Goal: Use online tool/utility: Utilize a website feature to perform a specific function

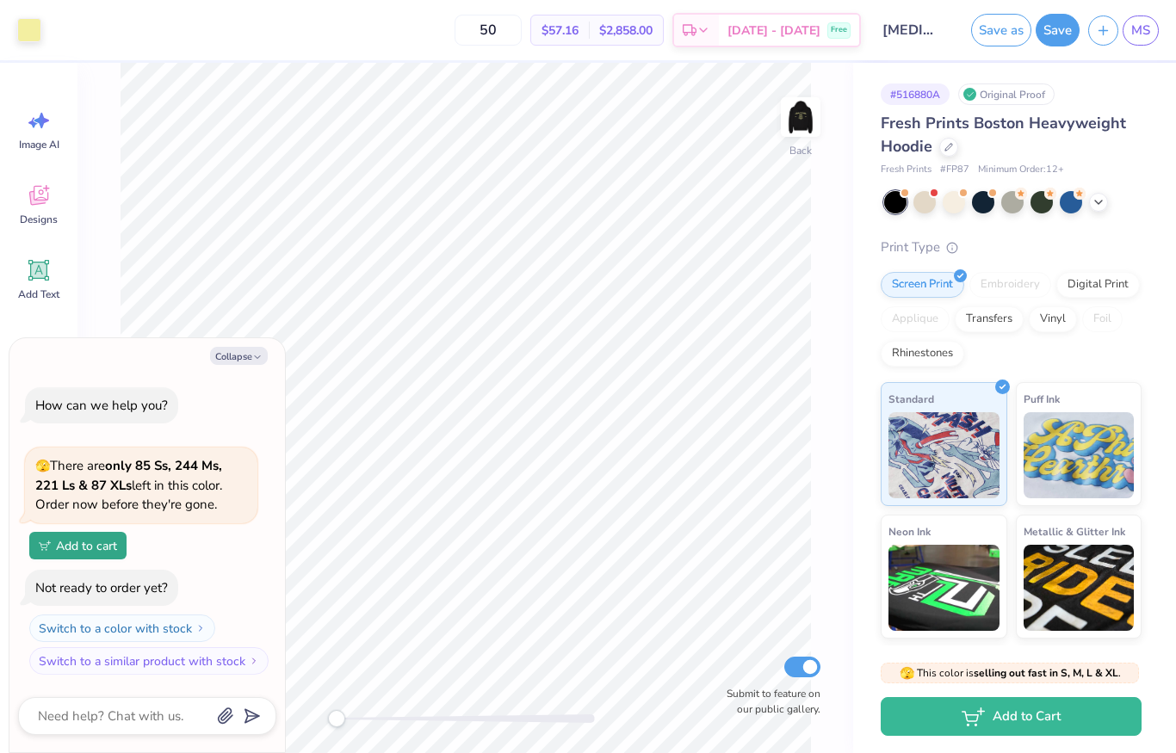
click at [812, 121] on img at bounding box center [800, 117] width 34 height 34
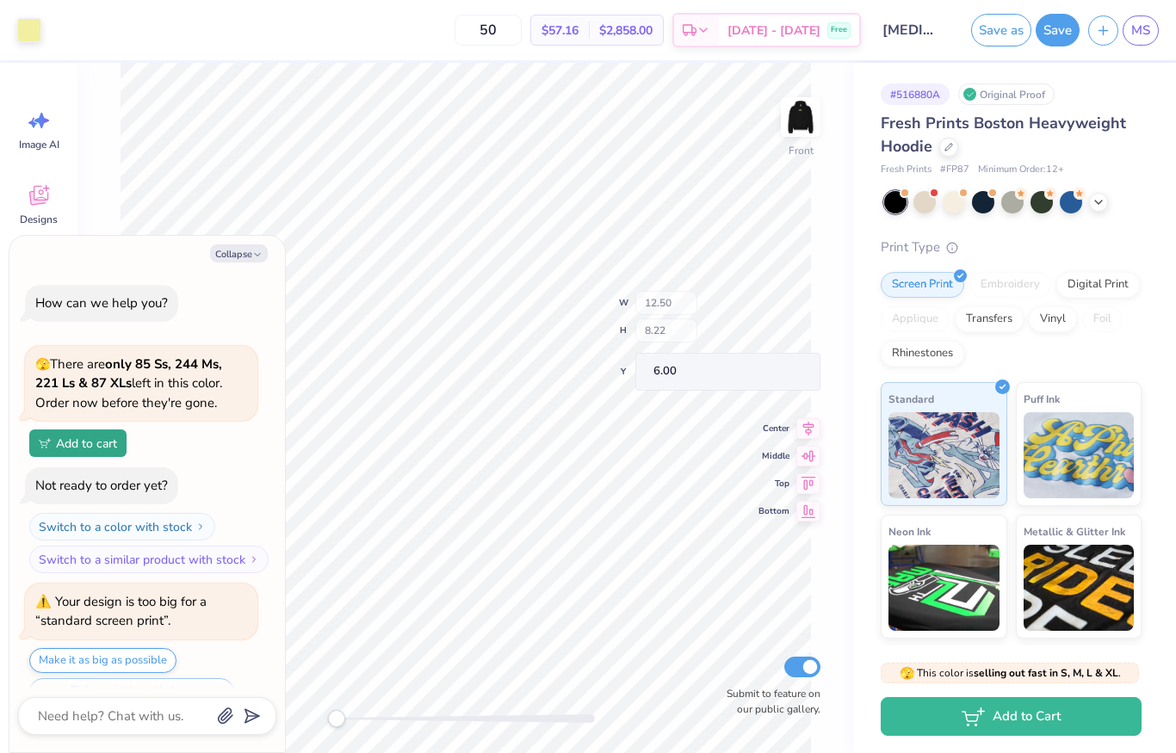
scroll to position [38, 0]
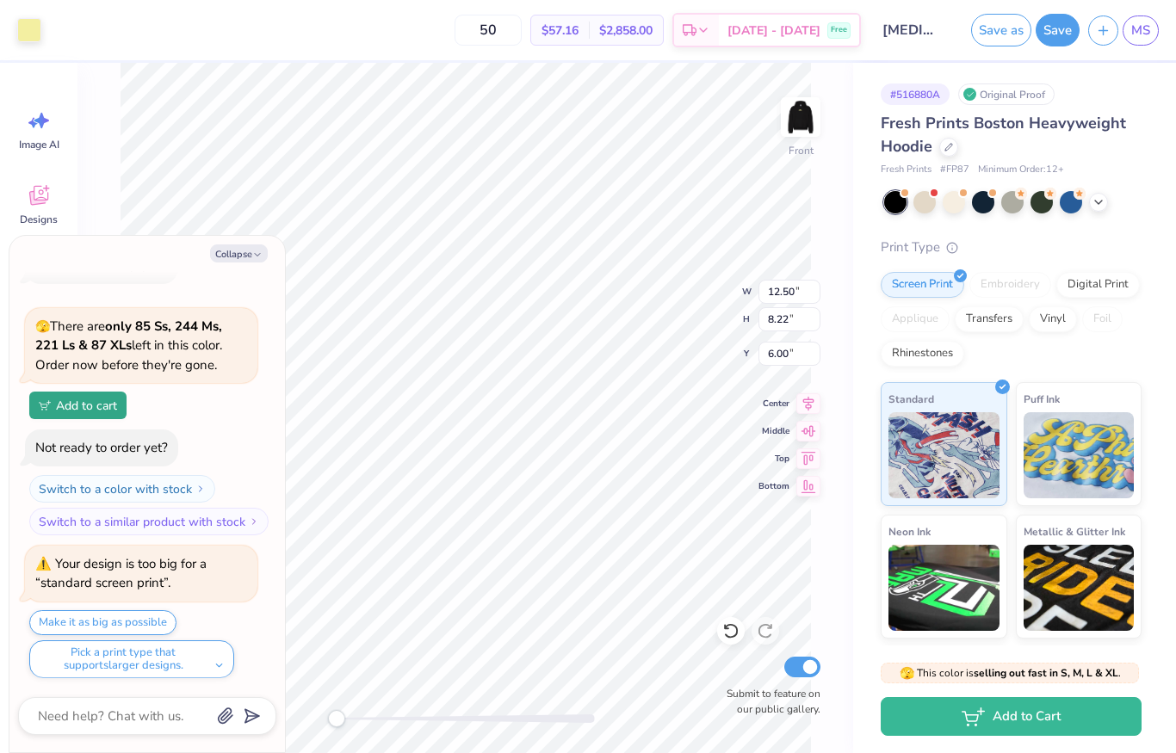
type textarea "x"
type input "5.51"
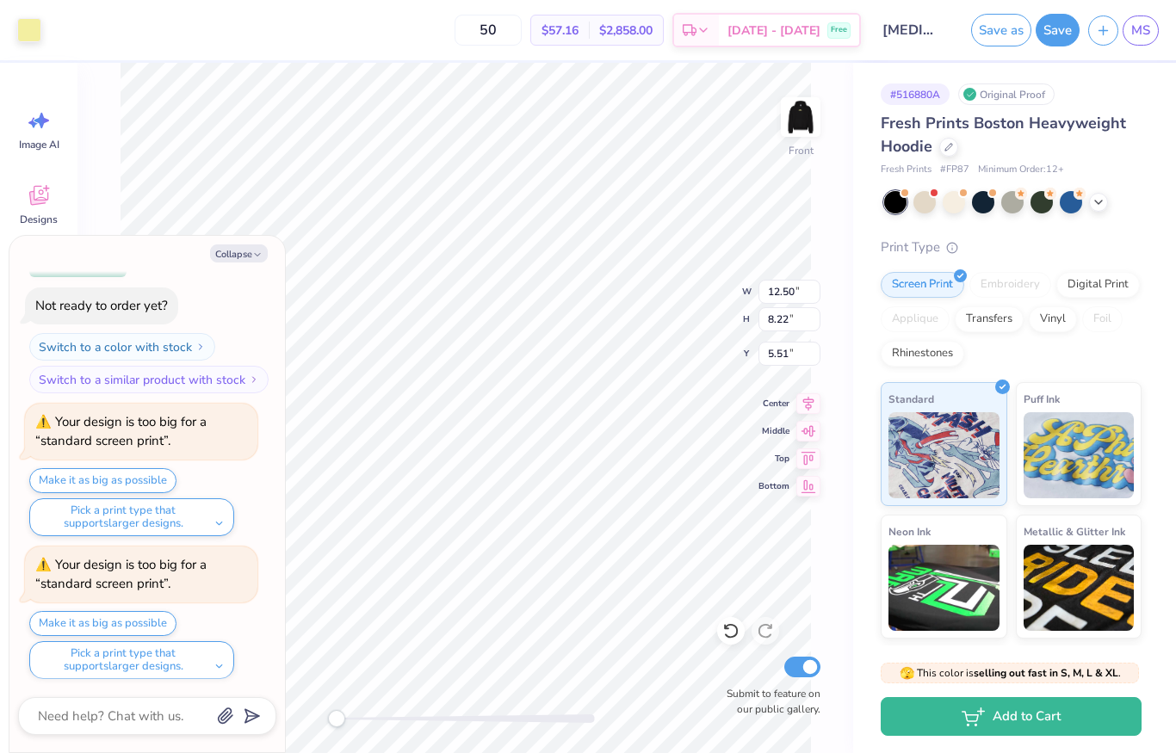
type textarea "x"
type input "9.18"
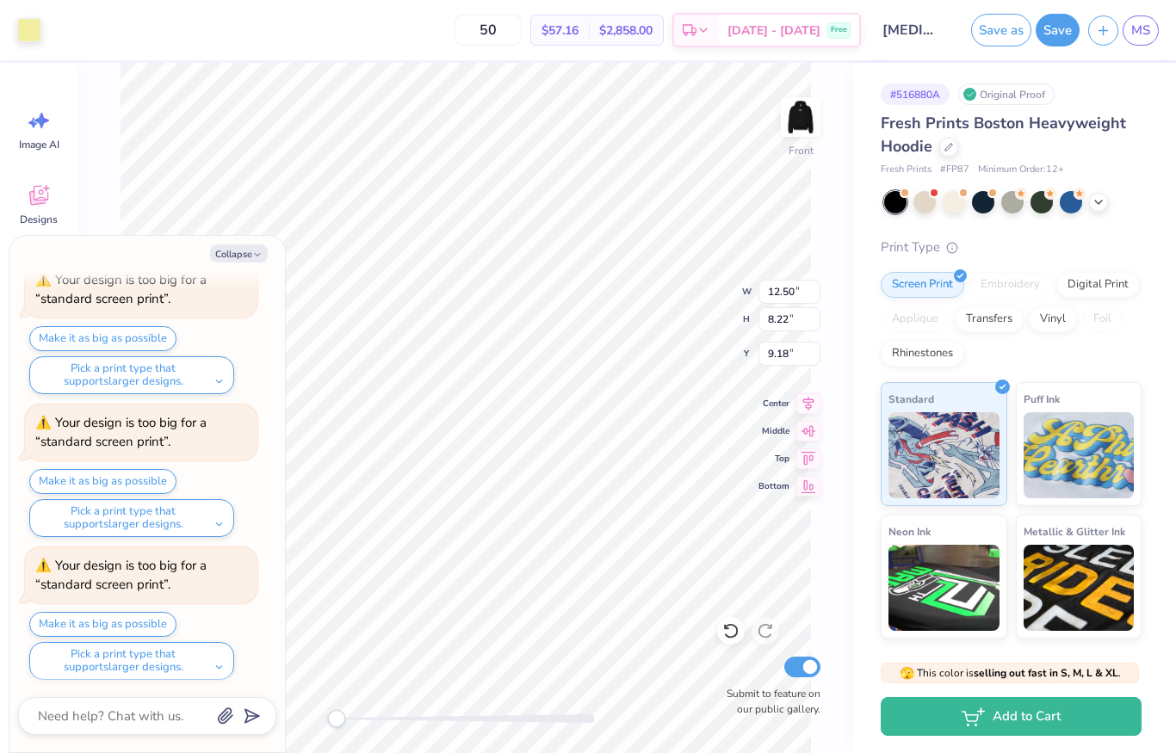
click at [65, 480] on button "Make it as big as possible" at bounding box center [102, 481] width 147 height 25
type textarea "x"
type input "15.00"
type input "9.87"
type input "5.51"
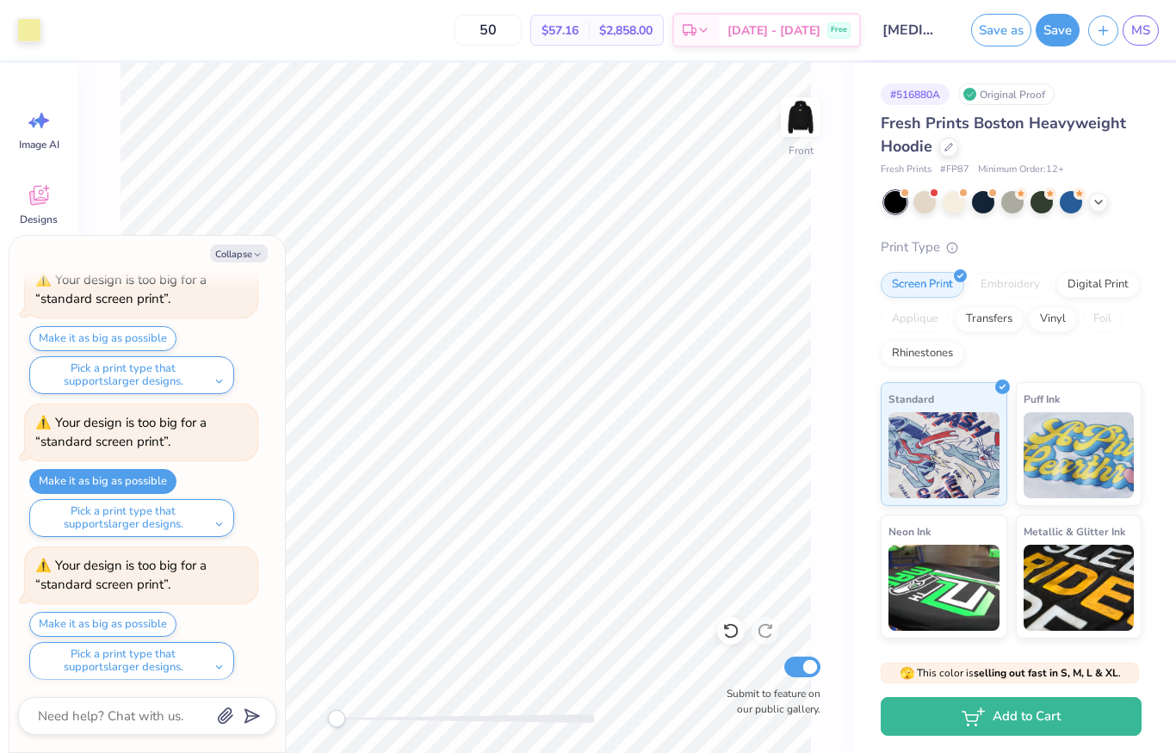
click at [240, 256] on button "Collapse" at bounding box center [239, 254] width 58 height 18
type textarea "x"
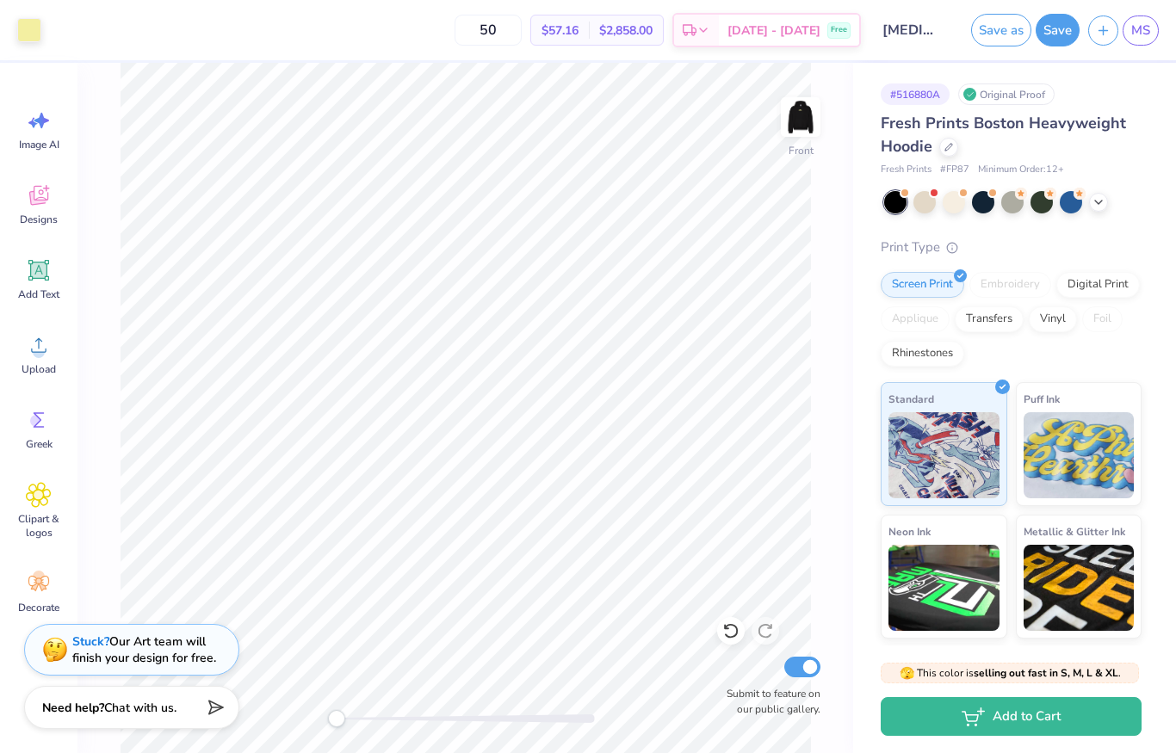
click at [31, 32] on div at bounding box center [29, 30] width 24 height 24
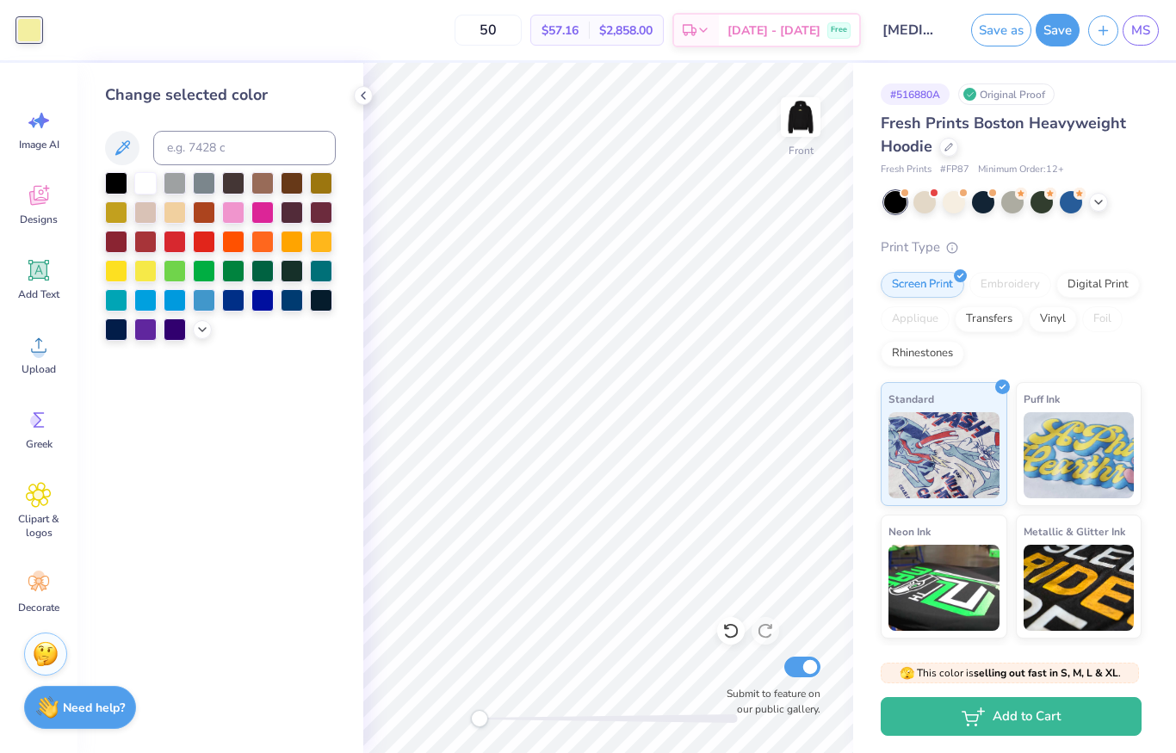
click at [145, 191] on div at bounding box center [145, 183] width 22 height 22
click at [204, 324] on div at bounding box center [202, 329] width 19 height 19
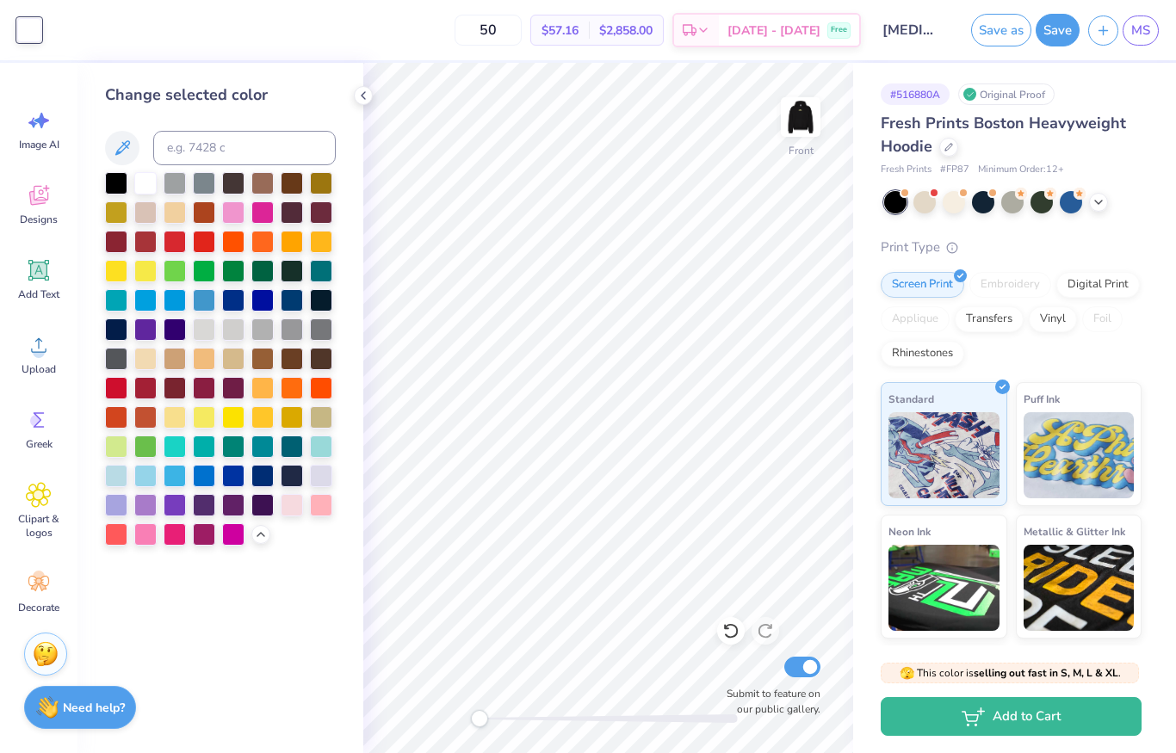
click at [198, 422] on div at bounding box center [204, 417] width 22 height 22
click at [182, 415] on div at bounding box center [175, 417] width 22 height 22
click at [811, 124] on img at bounding box center [800, 117] width 34 height 34
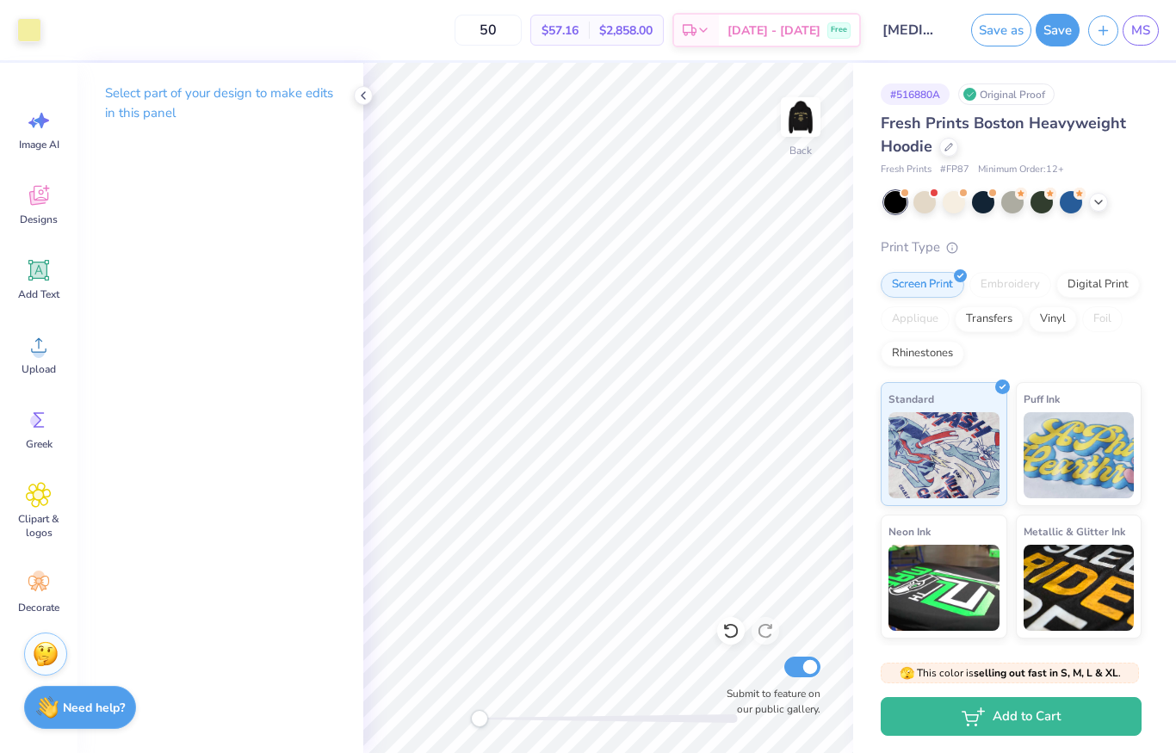
click at [801, 134] on img at bounding box center [800, 117] width 34 height 34
click at [816, 132] on img at bounding box center [800, 117] width 34 height 34
click at [818, 134] on img at bounding box center [800, 117] width 34 height 34
click at [26, 26] on div at bounding box center [29, 30] width 24 height 24
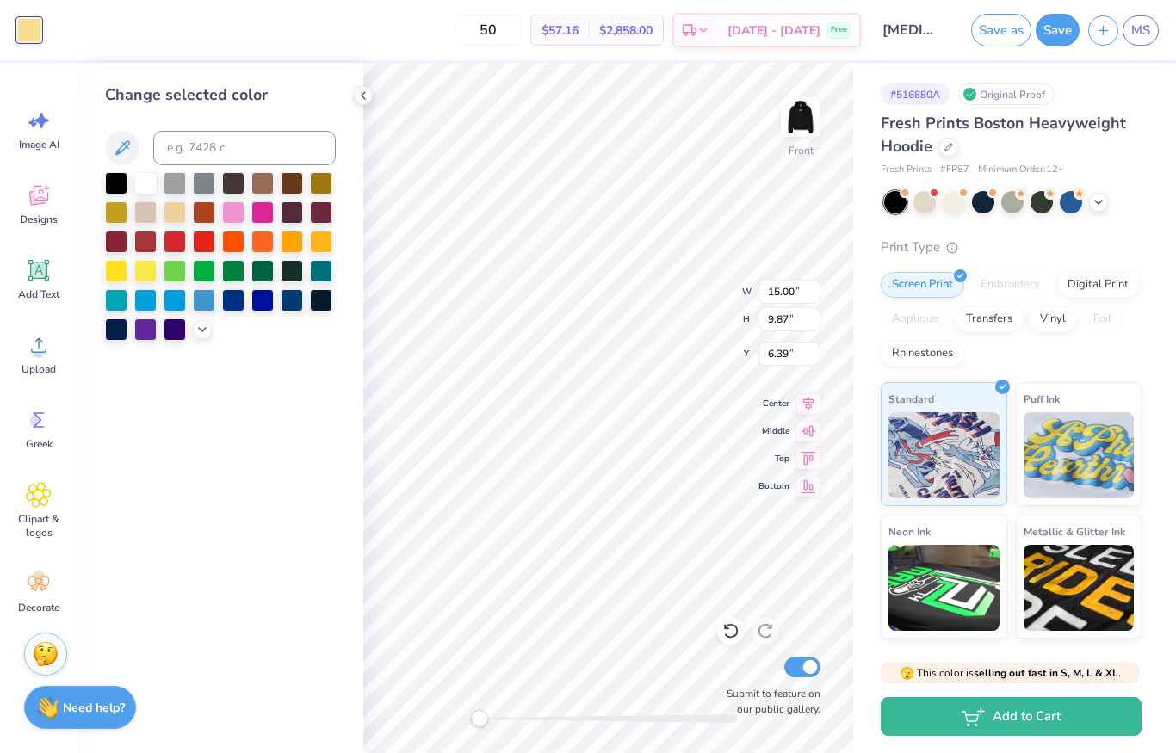
click at [152, 189] on div at bounding box center [145, 183] width 22 height 22
click at [154, 220] on div at bounding box center [145, 212] width 22 height 22
click at [207, 334] on icon at bounding box center [202, 330] width 14 height 14
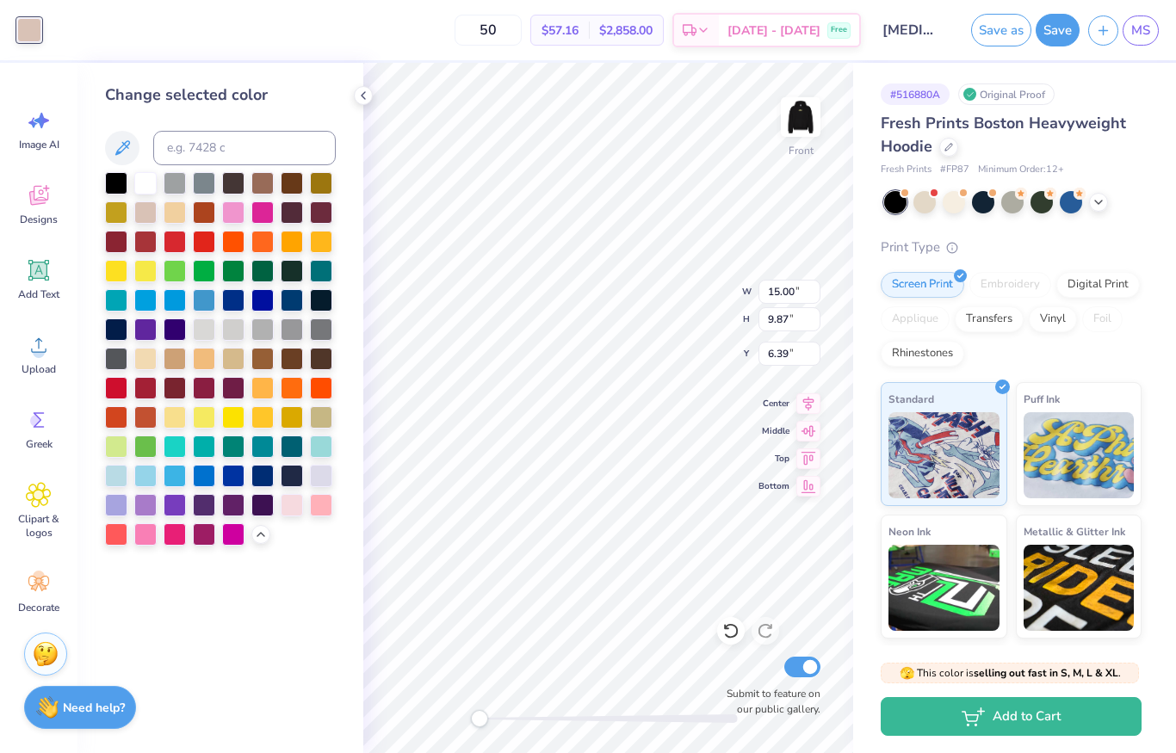
click at [296, 339] on div at bounding box center [292, 330] width 22 height 22
click at [252, 338] on div at bounding box center [262, 330] width 22 height 22
click at [232, 334] on div at bounding box center [233, 330] width 22 height 22
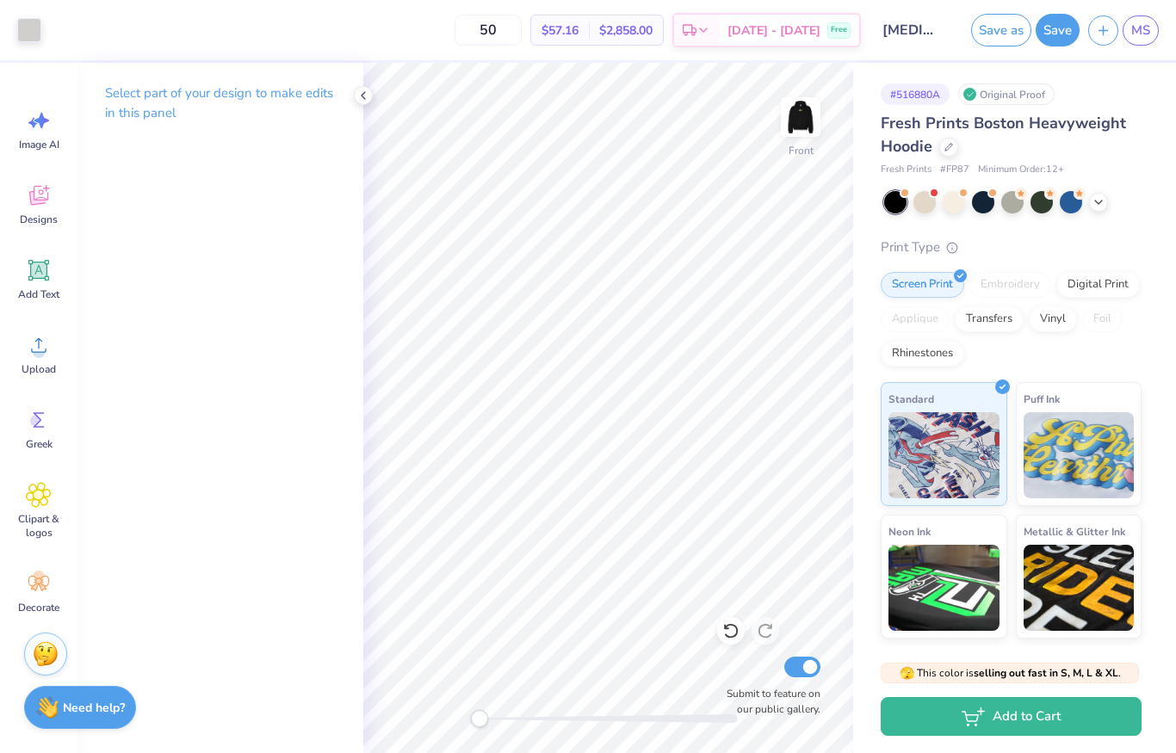
click at [802, 124] on img at bounding box center [800, 117] width 34 height 34
click at [363, 93] on icon at bounding box center [363, 96] width 14 height 14
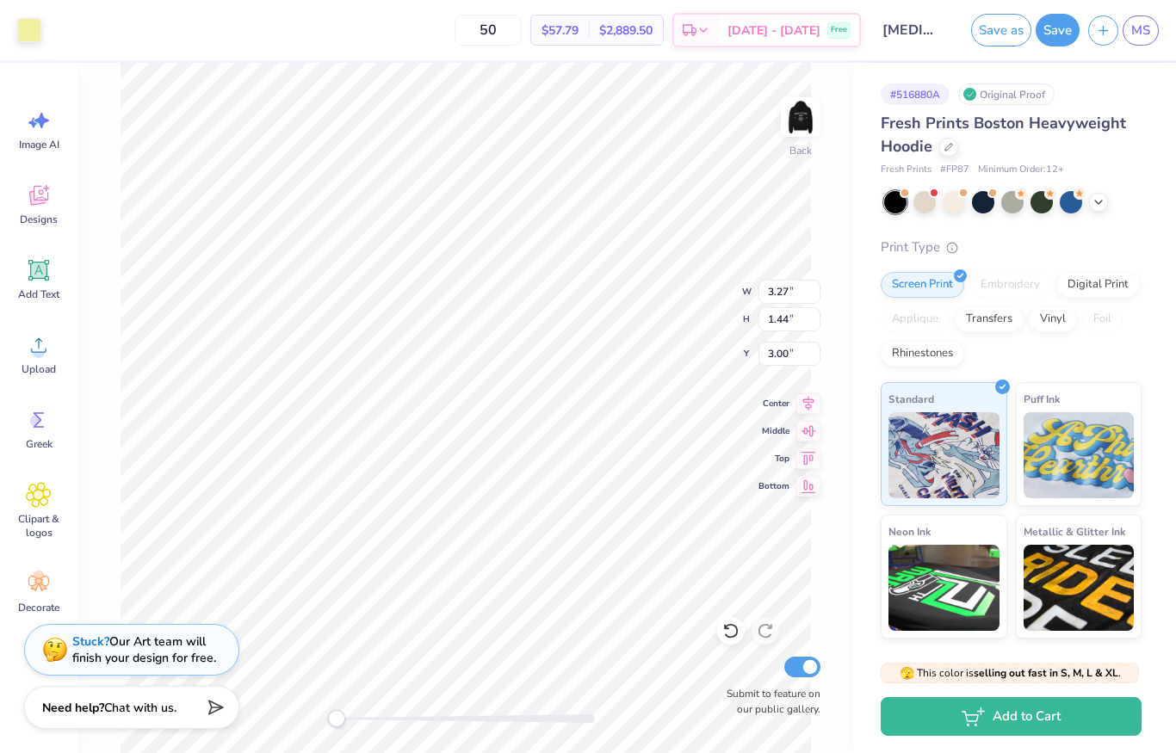
click at [40, 25] on div at bounding box center [29, 30] width 24 height 24
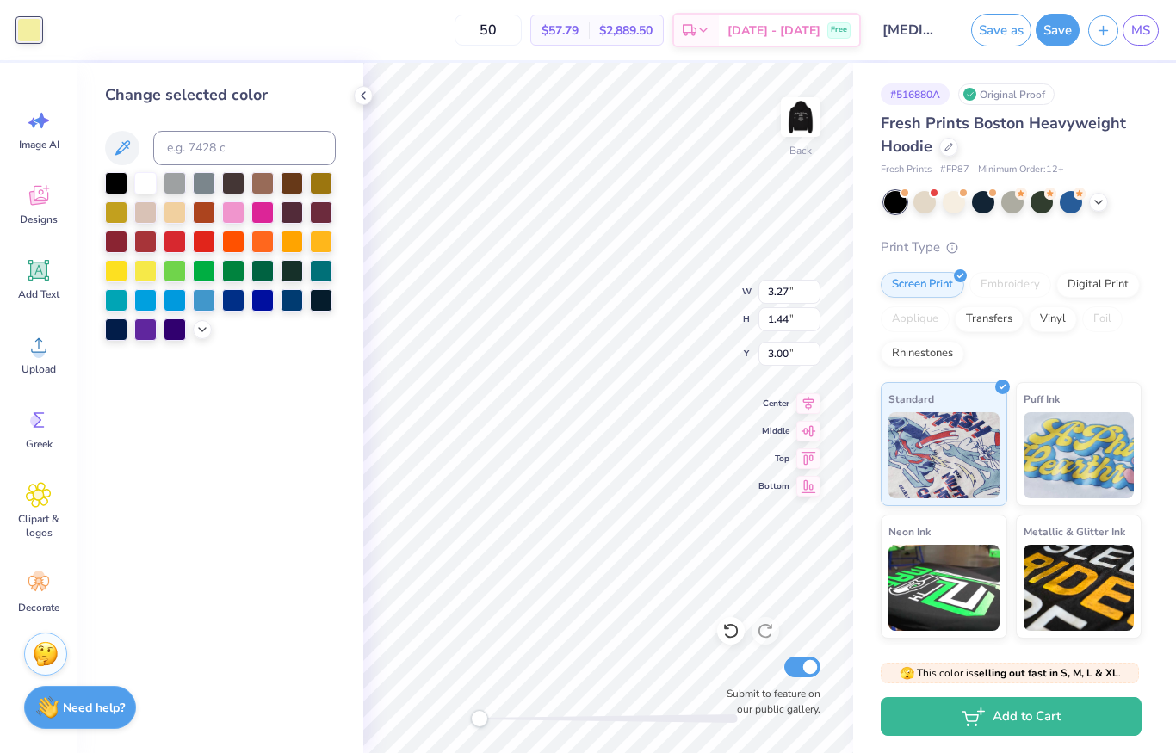
click at [204, 335] on icon at bounding box center [202, 330] width 14 height 14
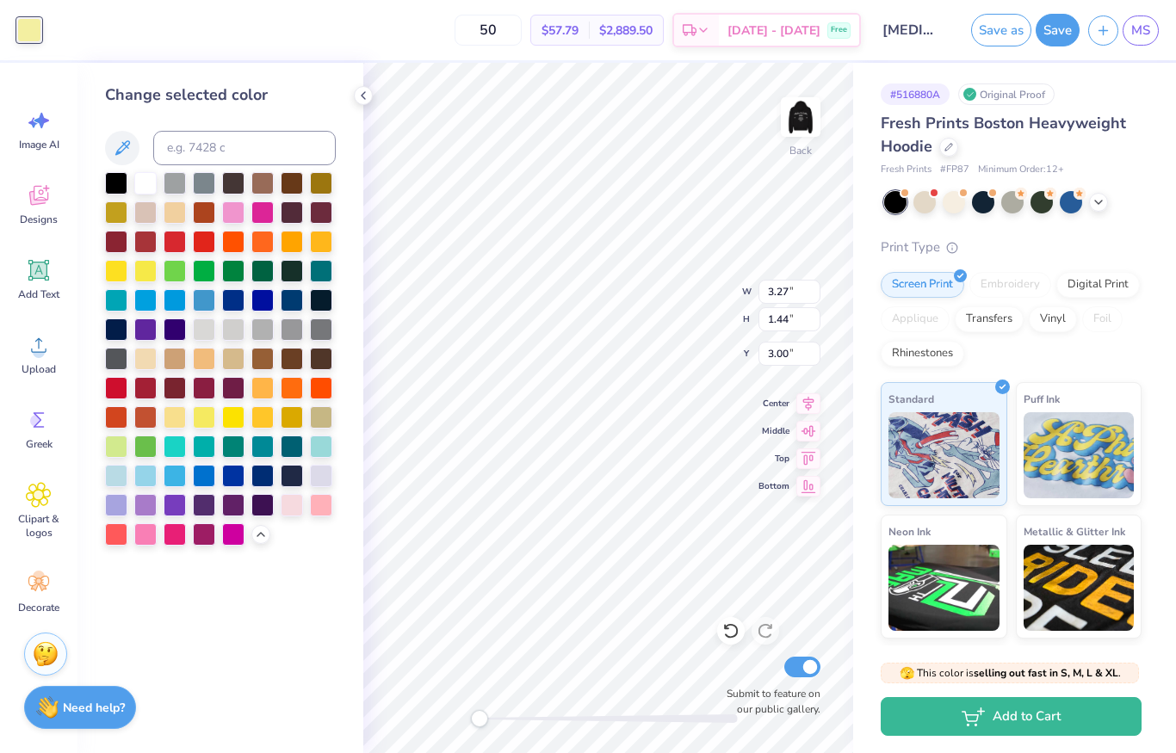
click at [228, 337] on div at bounding box center [233, 330] width 22 height 22
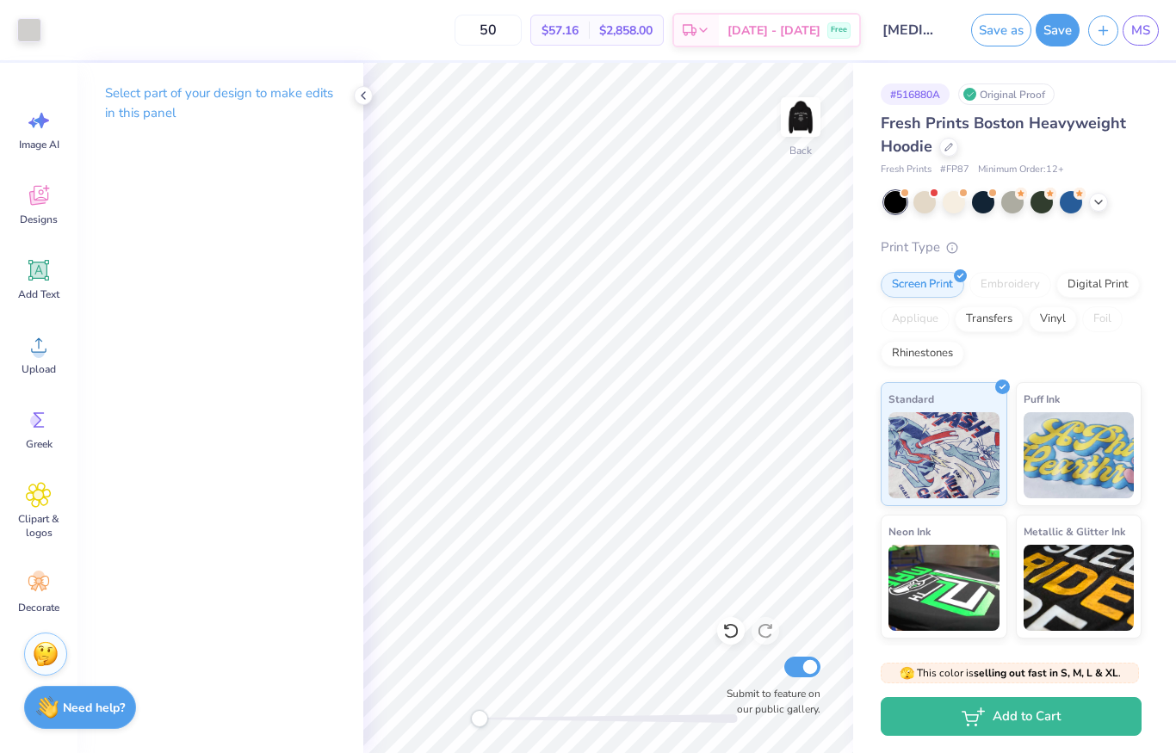
click at [787, 123] on img at bounding box center [800, 117] width 34 height 34
click at [797, 115] on img at bounding box center [800, 117] width 34 height 34
click at [1058, 24] on button "Save" at bounding box center [1058, 30] width 44 height 33
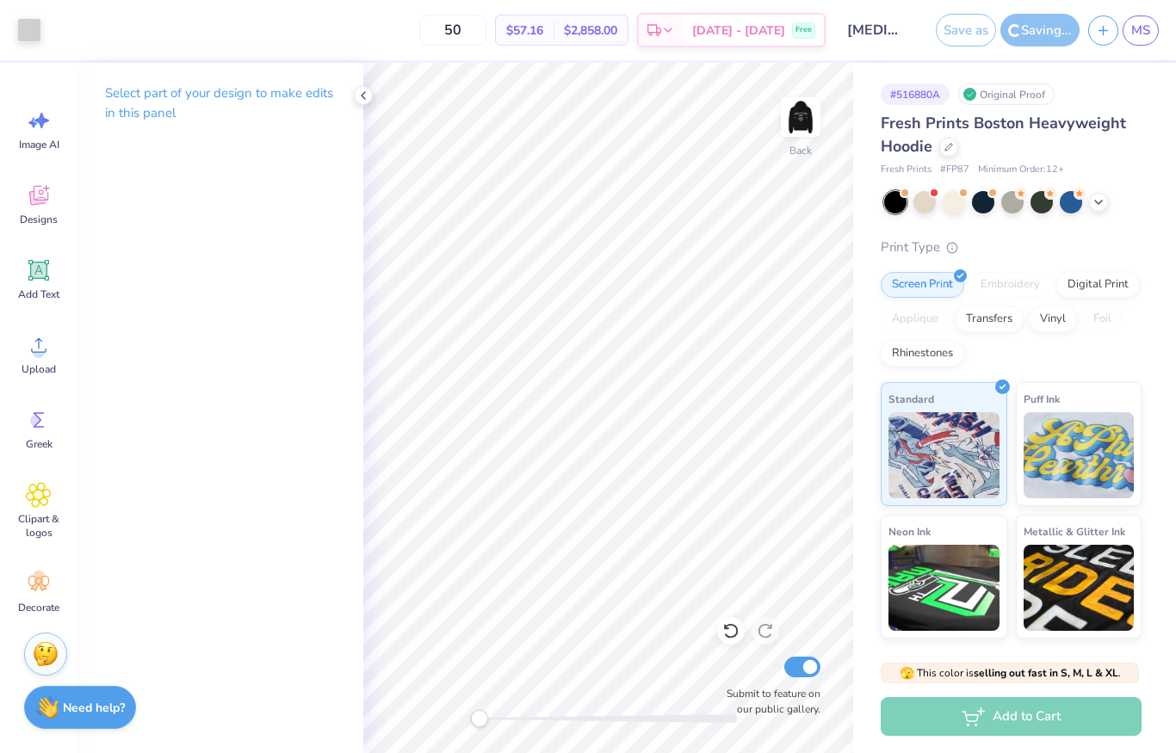
click at [788, 115] on img at bounding box center [800, 117] width 34 height 34
click at [816, 100] on img at bounding box center [800, 117] width 34 height 34
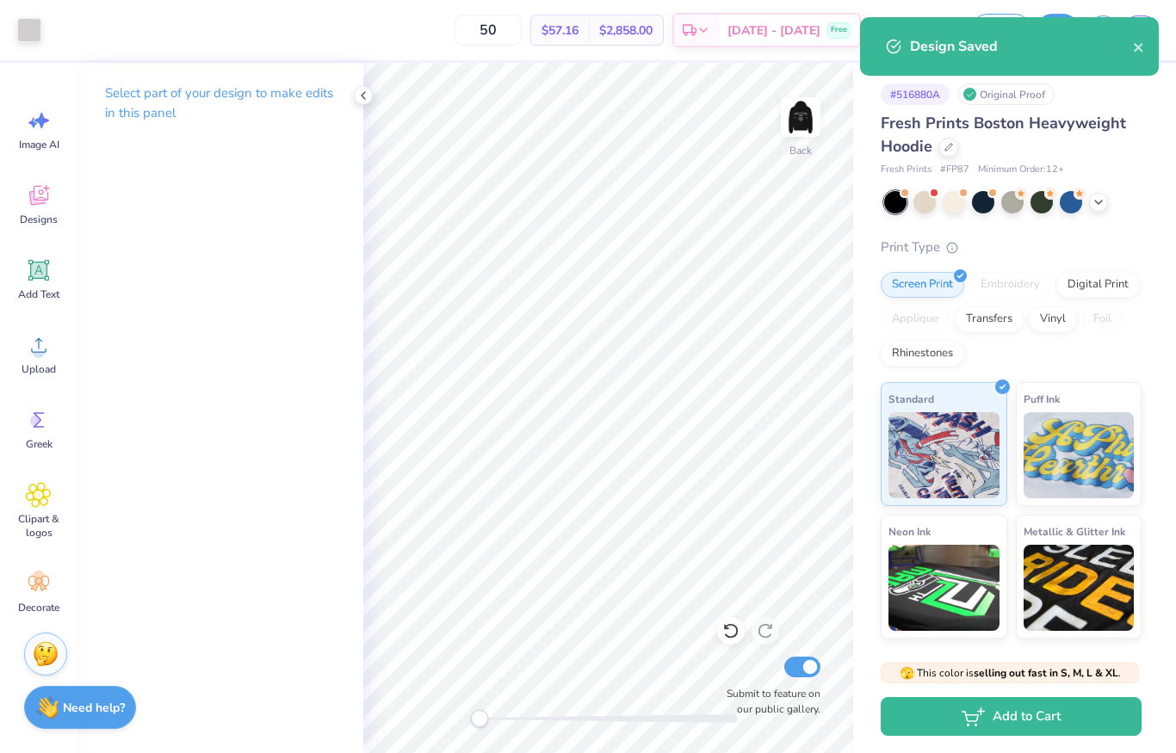
click at [1142, 36] on button "close" at bounding box center [1139, 46] width 12 height 21
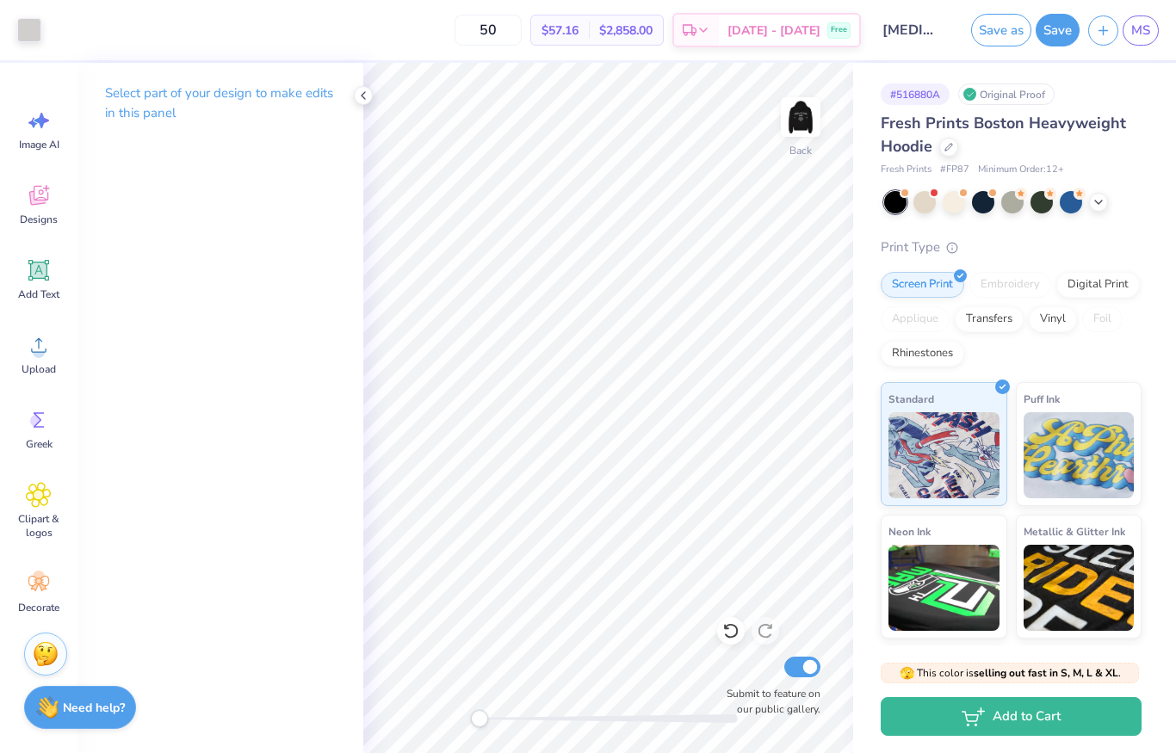
click at [1145, 28] on div "Design Saved" at bounding box center [1010, 53] width 306 height 78
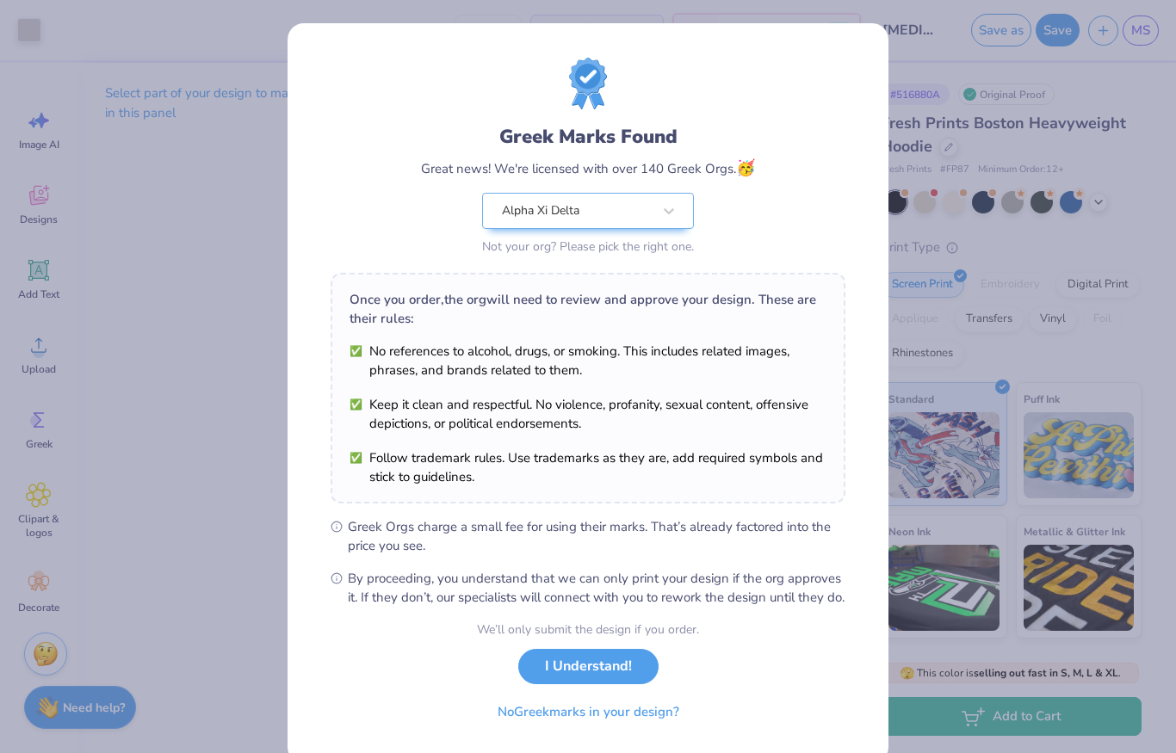
click at [613, 682] on button "I Understand!" at bounding box center [588, 666] width 140 height 35
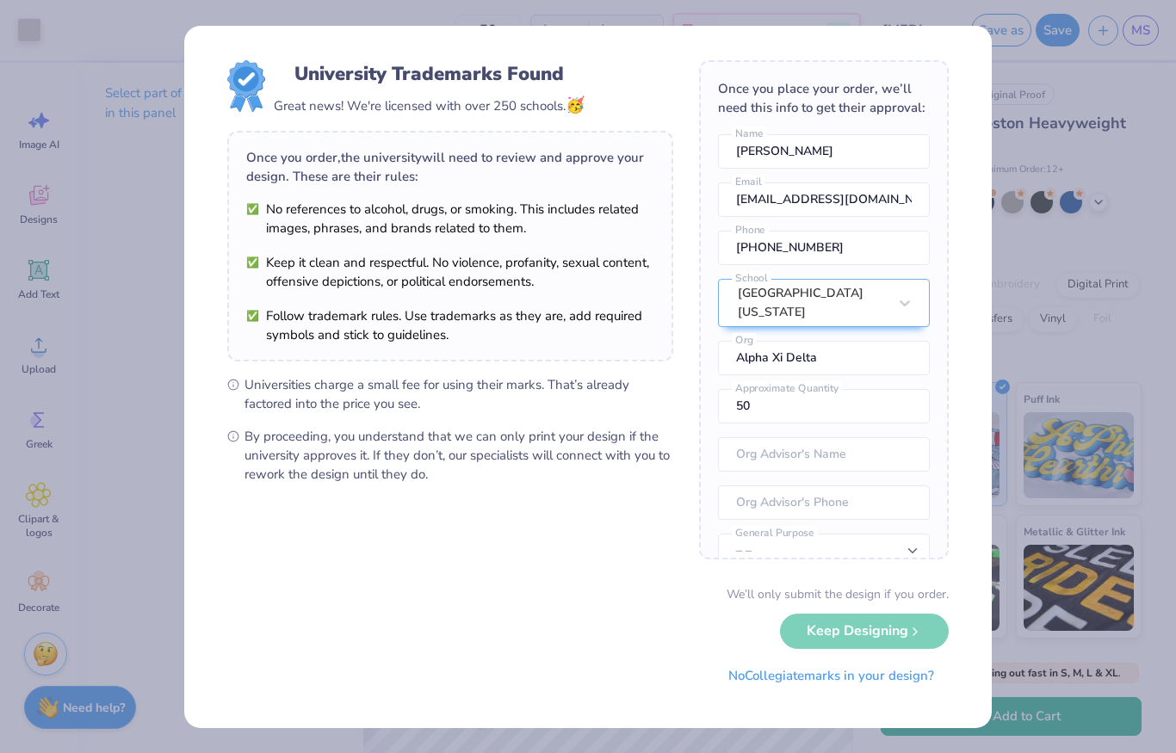
scroll to position [0, 0]
click at [896, 678] on button "No Collegiate marks in your design?" at bounding box center [831, 676] width 235 height 35
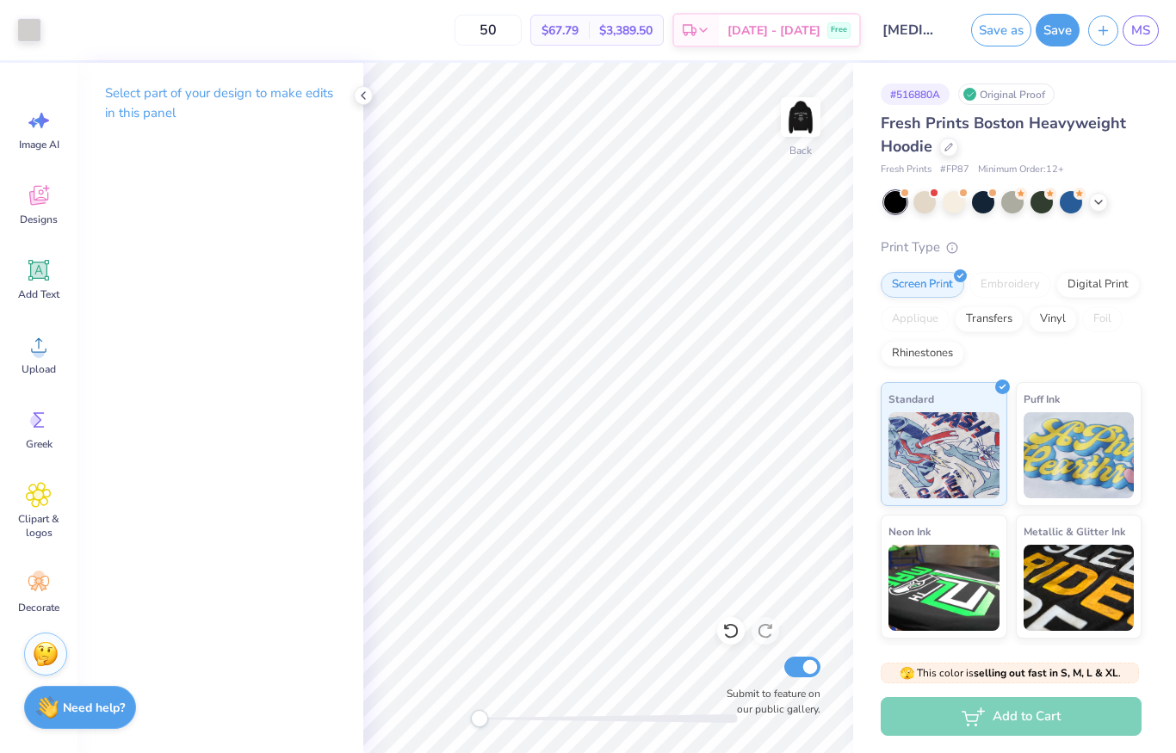
click at [816, 127] on img at bounding box center [800, 117] width 34 height 34
click at [797, 134] on img at bounding box center [800, 117] width 34 height 34
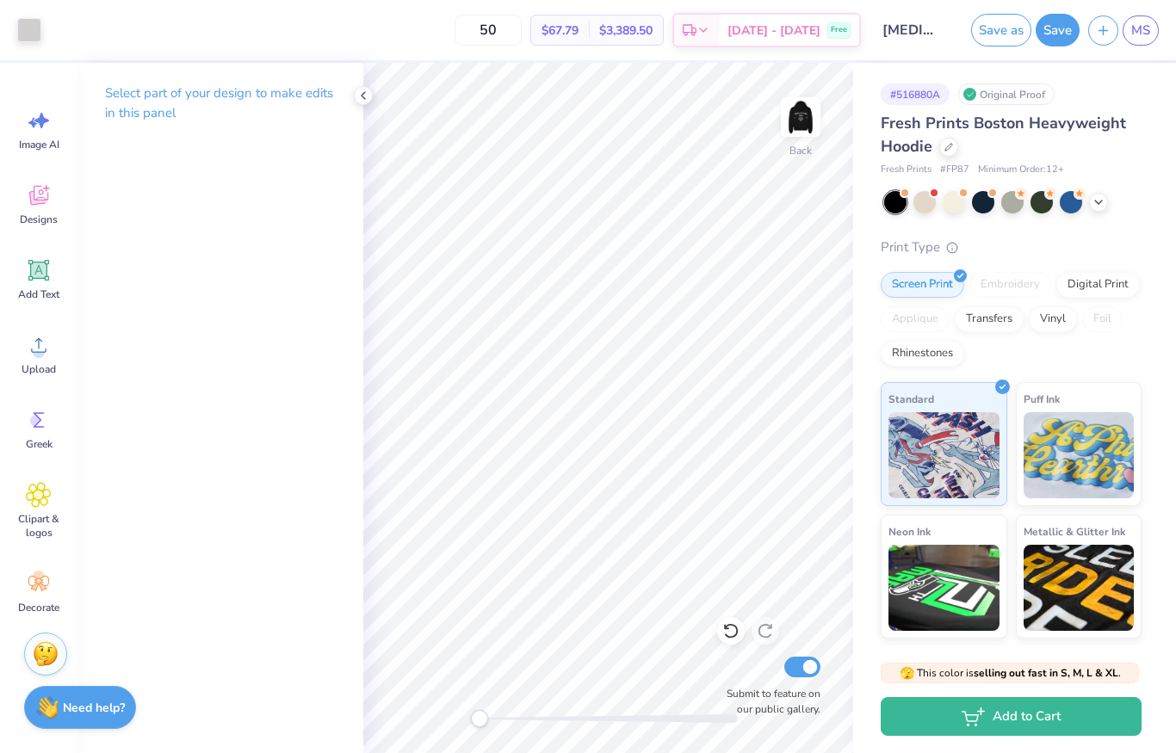
click at [1154, 28] on link "MS" at bounding box center [1141, 30] width 36 height 30
